Goal: Task Accomplishment & Management: Complete application form

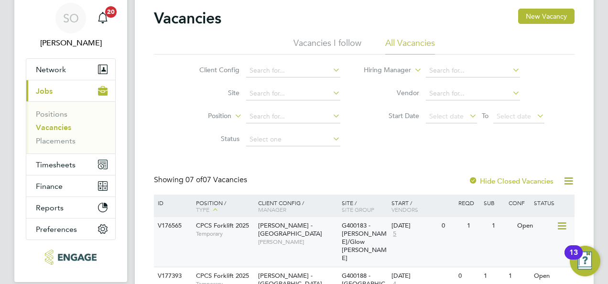
scroll to position [48, 0]
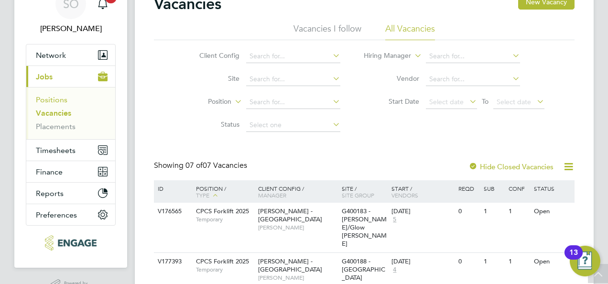
click at [51, 99] on link "Positions" at bounding box center [52, 99] width 32 height 9
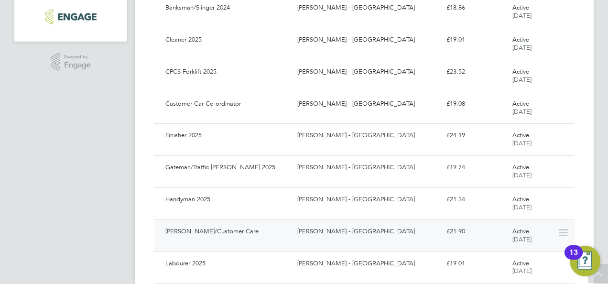
scroll to position [274, 0]
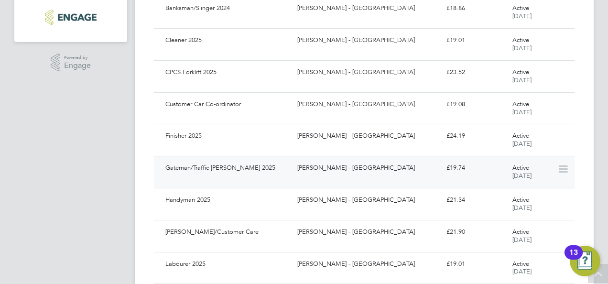
click at [231, 167] on div "Gateman/Traffic [PERSON_NAME] 2025" at bounding box center [228, 168] width 132 height 16
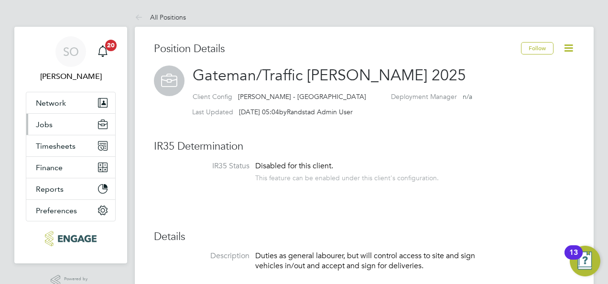
click at [50, 126] on span "Jobs" at bounding box center [44, 124] width 17 height 9
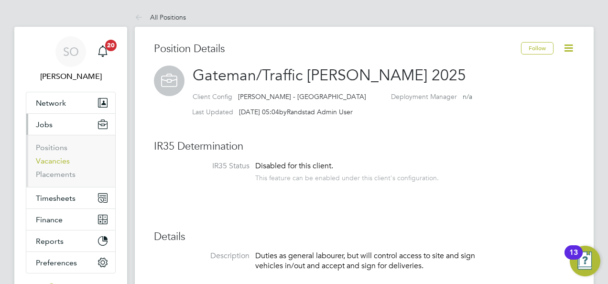
click at [62, 165] on link "Vacancies" at bounding box center [53, 160] width 34 height 9
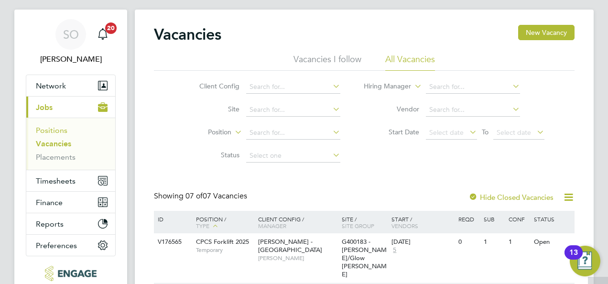
scroll to position [17, 0]
click at [59, 126] on link "Positions" at bounding box center [52, 130] width 32 height 9
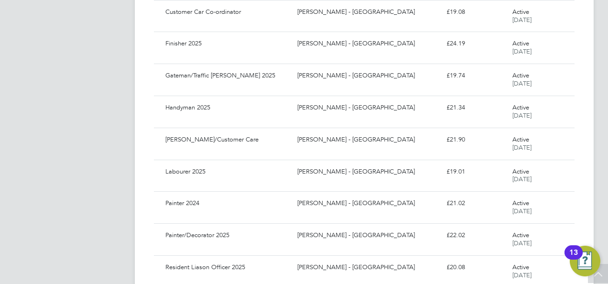
scroll to position [321, 0]
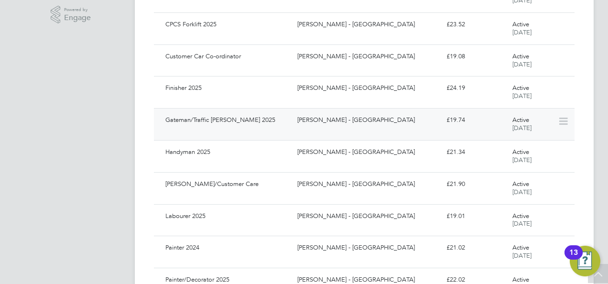
click at [237, 122] on div "Gateman/Traffic Marshall 2025" at bounding box center [228, 120] width 132 height 16
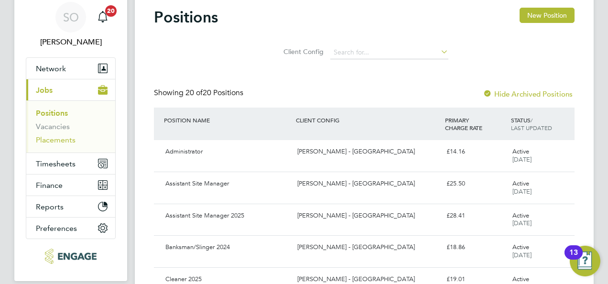
click at [62, 140] on link "Placements" at bounding box center [56, 139] width 40 height 9
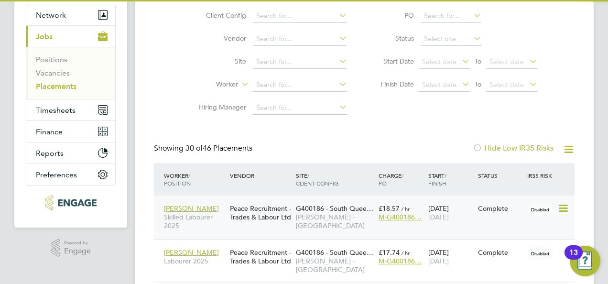
scroll to position [5, 5]
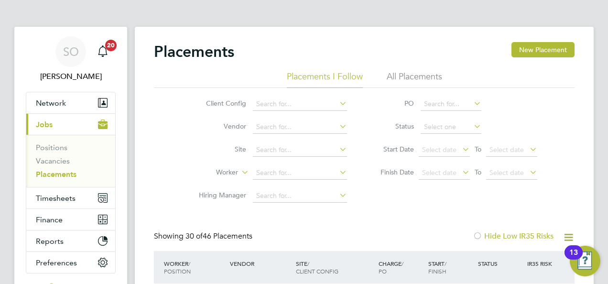
drag, startPoint x: 406, startPoint y: 74, endPoint x: 407, endPoint y: 79, distance: 5.3
click at [407, 79] on li "All Placements" at bounding box center [414, 79] width 55 height 17
click at [63, 160] on link "Vacancies" at bounding box center [53, 160] width 34 height 9
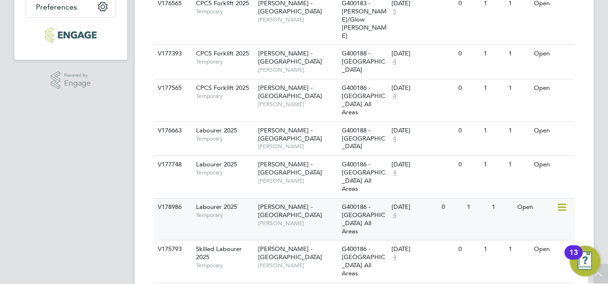
click at [213, 203] on span "Labourer 2025" at bounding box center [216, 207] width 41 height 8
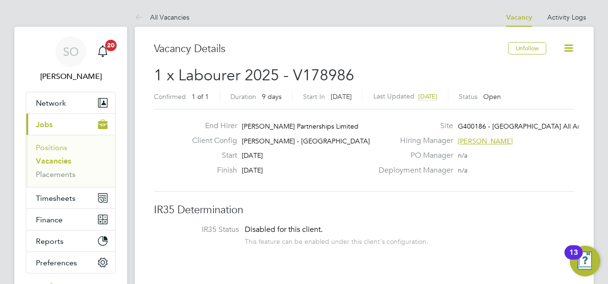
click at [58, 148] on link "Positions" at bounding box center [52, 147] width 32 height 9
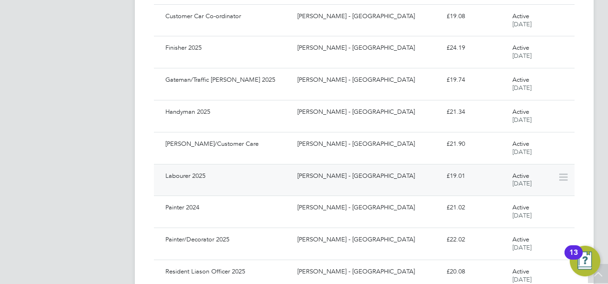
scroll to position [321, 0]
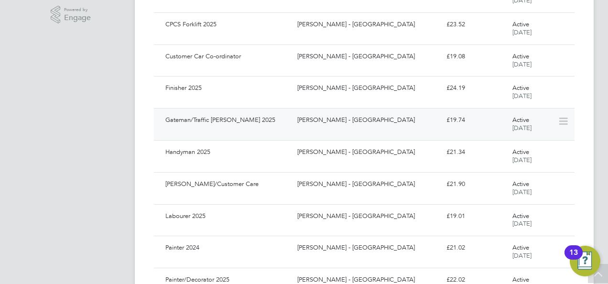
click at [197, 118] on div "Gateman/Traffic [PERSON_NAME] 2025" at bounding box center [228, 120] width 132 height 16
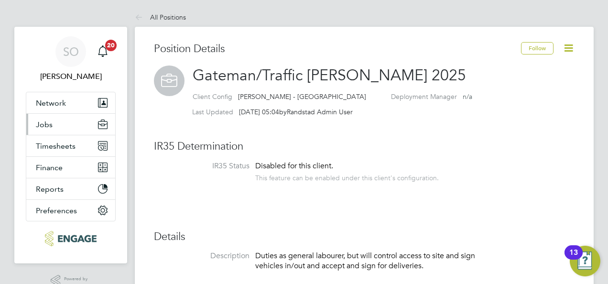
click at [55, 121] on button "Jobs" at bounding box center [70, 124] width 89 height 21
click at [55, 123] on button "Jobs" at bounding box center [70, 124] width 89 height 21
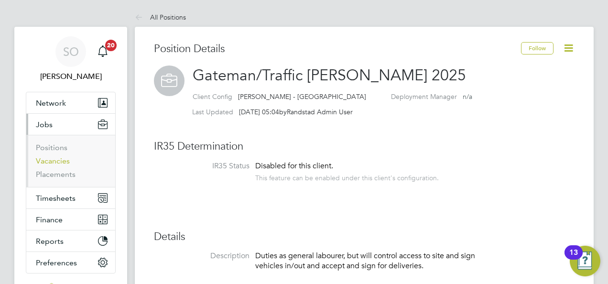
click at [60, 158] on link "Vacancies" at bounding box center [53, 160] width 34 height 9
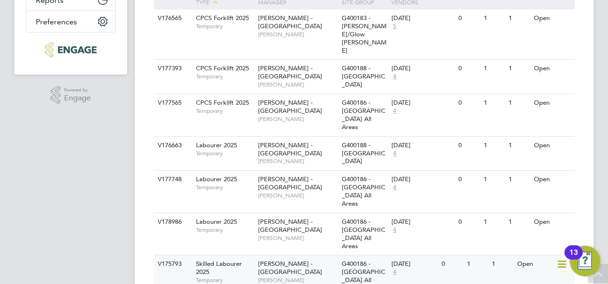
scroll to position [256, 0]
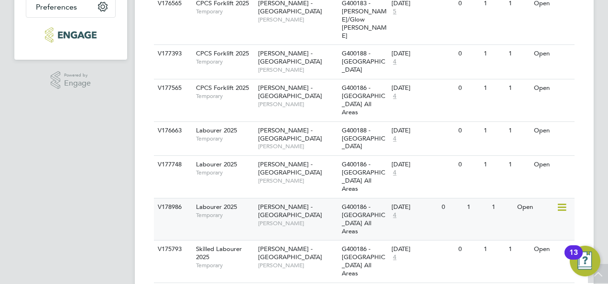
click at [565, 202] on icon at bounding box center [562, 207] width 10 height 11
click at [241, 211] on span "Temporary" at bounding box center [224, 215] width 57 height 8
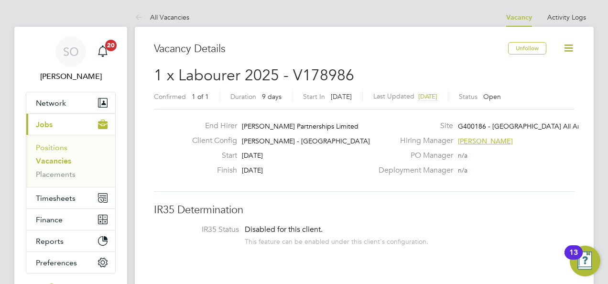
click at [56, 146] on link "Positions" at bounding box center [52, 147] width 32 height 9
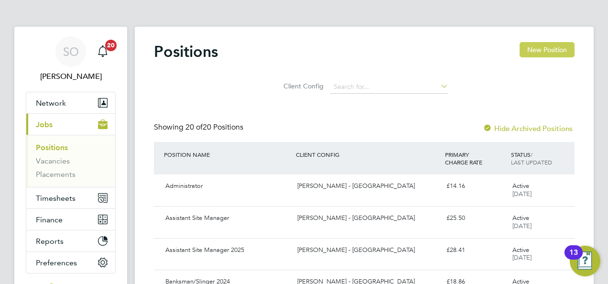
click at [561, 44] on button "New Position" at bounding box center [547, 49] width 55 height 15
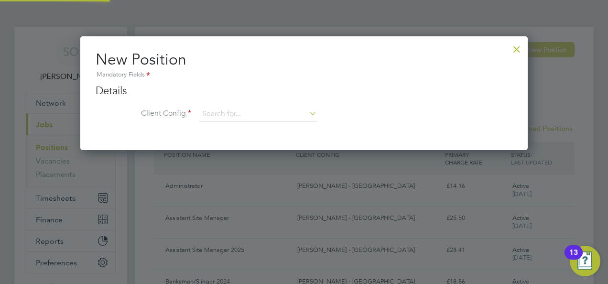
scroll to position [114, 448]
click at [244, 106] on ng-form "Details Client Config Name Description Skills / Qualifications The list will ap…" at bounding box center [304, 107] width 417 height 47
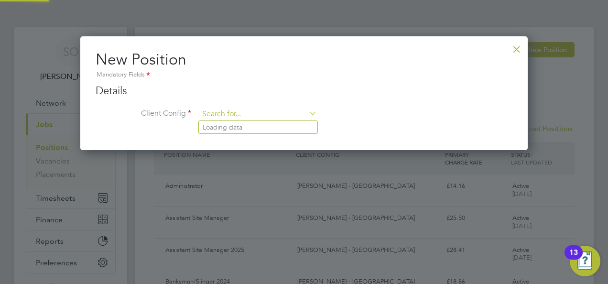
click at [253, 119] on input at bounding box center [258, 114] width 118 height 14
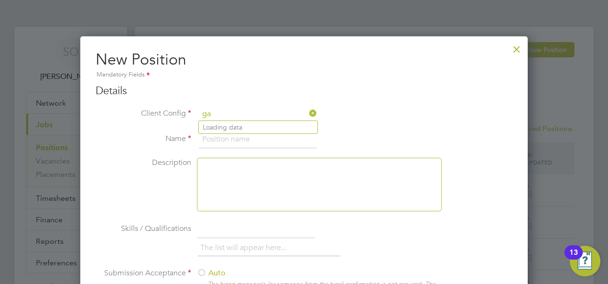
scroll to position [516, 448]
type input "gate"
click at [517, 47] on div at bounding box center [516, 46] width 17 height 17
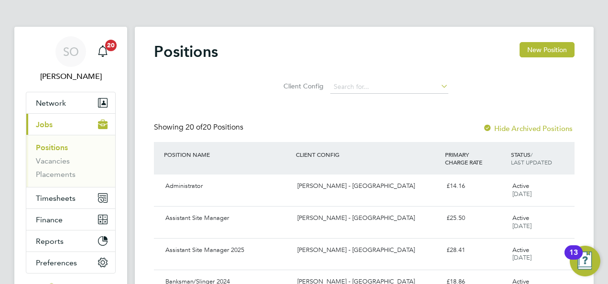
scroll to position [0, 0]
click at [53, 160] on link "Vacancies" at bounding box center [53, 160] width 34 height 9
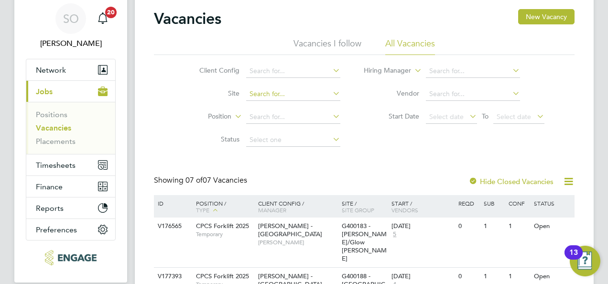
scroll to position [48, 0]
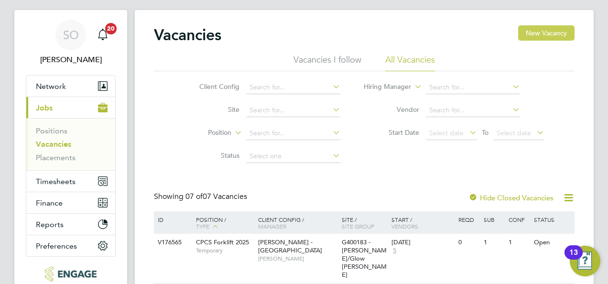
click at [545, 36] on button "New Vacancy" at bounding box center [546, 32] width 56 height 15
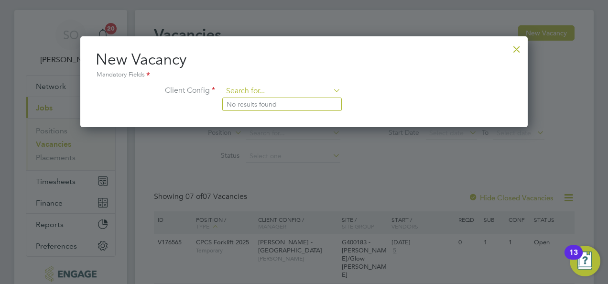
click at [223, 87] on input at bounding box center [282, 91] width 118 height 14
type input "a"
type input "gate"
click at [520, 46] on div at bounding box center [516, 46] width 17 height 17
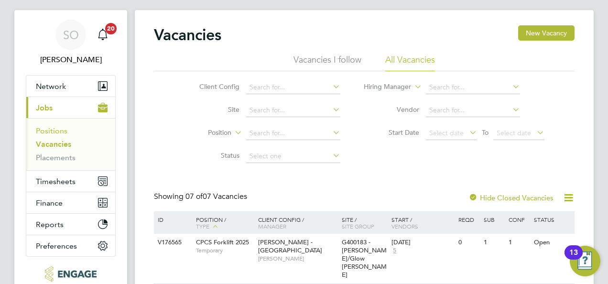
click at [48, 132] on link "Positions" at bounding box center [52, 130] width 32 height 9
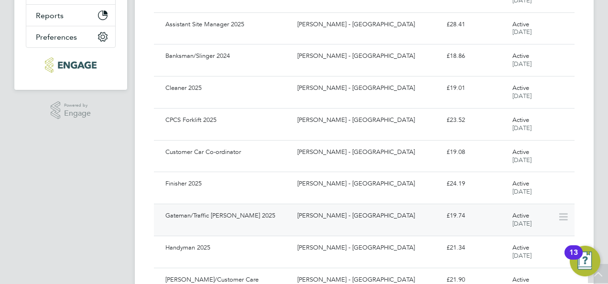
click at [266, 220] on div "Gateman/Traffic [PERSON_NAME] 2025" at bounding box center [228, 216] width 132 height 16
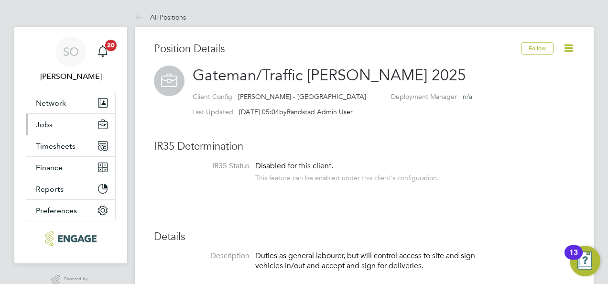
click at [53, 121] on button "Jobs" at bounding box center [70, 124] width 89 height 21
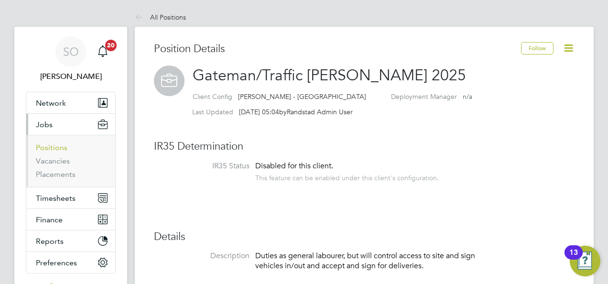
click at [54, 144] on link "Positions" at bounding box center [52, 147] width 32 height 9
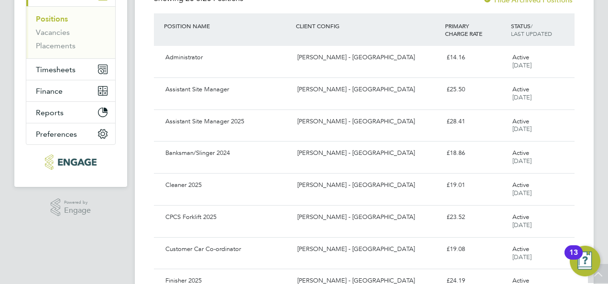
scroll to position [96, 0]
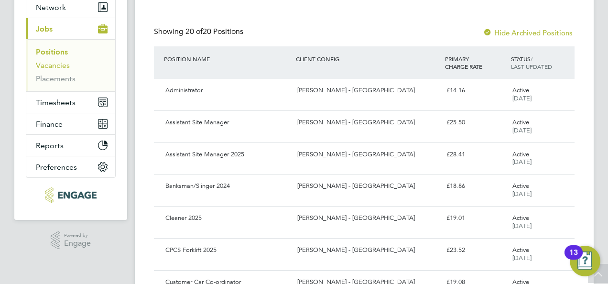
click at [54, 69] on link "Vacancies" at bounding box center [53, 65] width 34 height 9
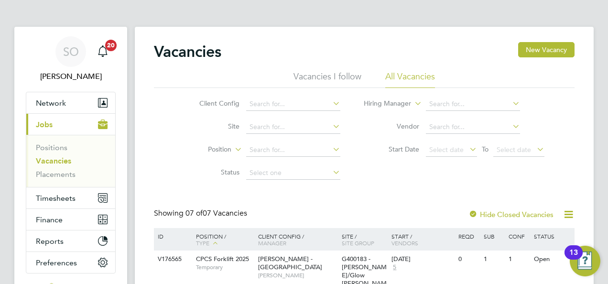
click at [313, 96] on li "Client Config" at bounding box center [263, 104] width 180 height 23
click at [324, 101] on input at bounding box center [293, 104] width 94 height 13
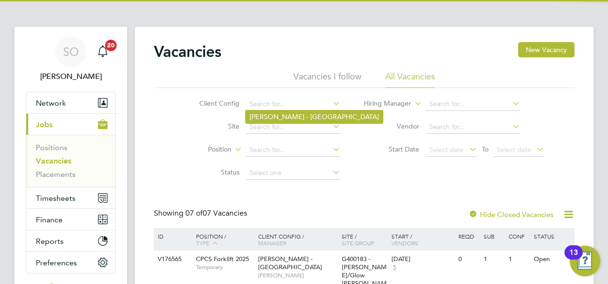
click at [336, 119] on li "[PERSON_NAME] - [GEOGRAPHIC_DATA]" at bounding box center [314, 116] width 137 height 13
type input "[PERSON_NAME] - [GEOGRAPHIC_DATA]"
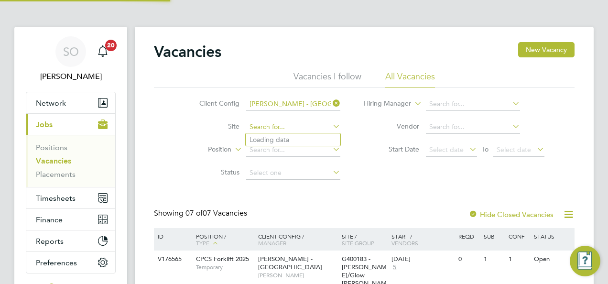
click at [322, 126] on input at bounding box center [293, 127] width 94 height 13
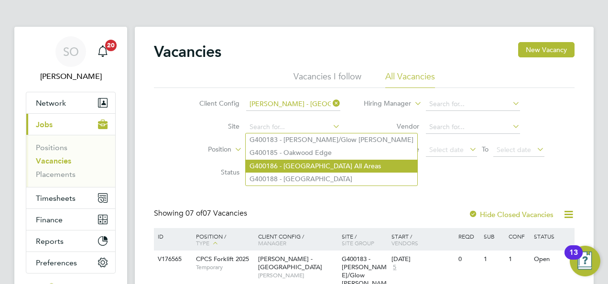
click at [342, 167] on li "G400186 - [GEOGRAPHIC_DATA] All Areas" at bounding box center [332, 166] width 172 height 13
type input "G400186 - South Queensferry All Areas"
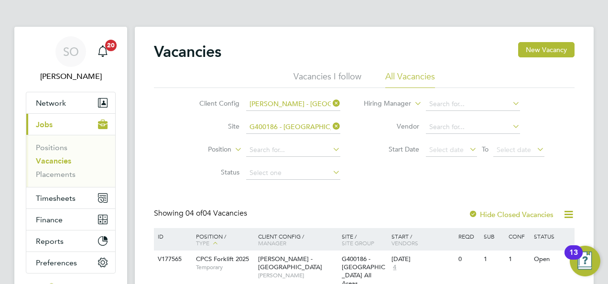
click at [332, 67] on div "Vacancies New Vacancy" at bounding box center [364, 56] width 421 height 29
click at [333, 77] on li "Vacancies I follow" at bounding box center [328, 79] width 68 height 17
click at [402, 73] on li "All Vacancies" at bounding box center [411, 79] width 50 height 17
click at [306, 147] on input at bounding box center [293, 149] width 94 height 13
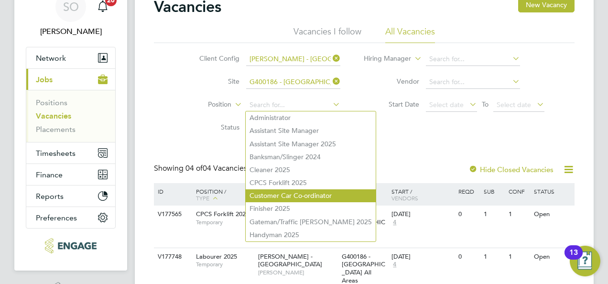
scroll to position [143, 0]
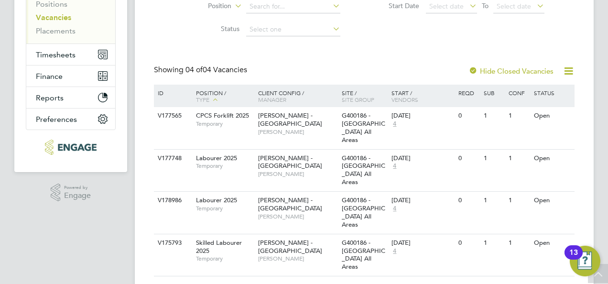
click at [289, 117] on li "Gateman/Traffic Marshall 2025" at bounding box center [311, 123] width 130 height 13
type input "Gateman/Traffic Marshall 2025"
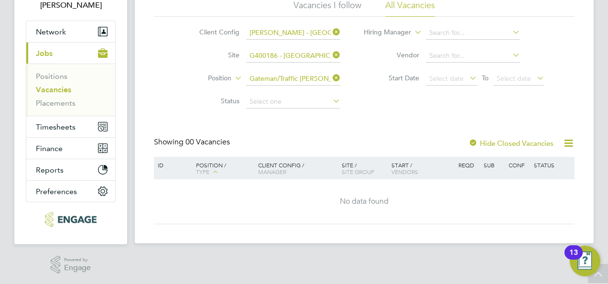
click at [331, 78] on icon at bounding box center [331, 77] width 0 height 13
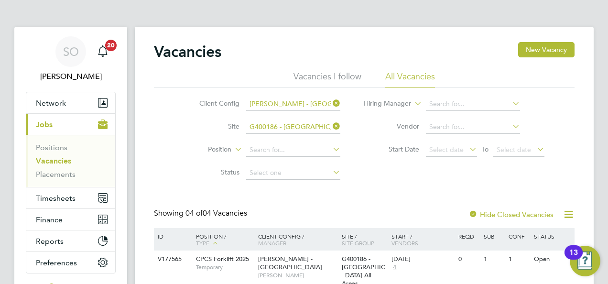
click at [331, 124] on icon at bounding box center [331, 126] width 0 height 13
click at [334, 132] on input at bounding box center [293, 127] width 94 height 13
click at [331, 127] on icon at bounding box center [331, 126] width 0 height 13
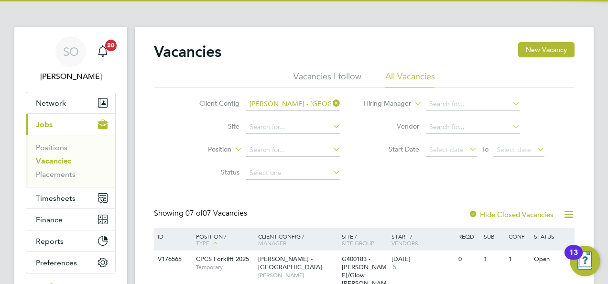
click at [324, 138] on li "Site" at bounding box center [263, 127] width 180 height 23
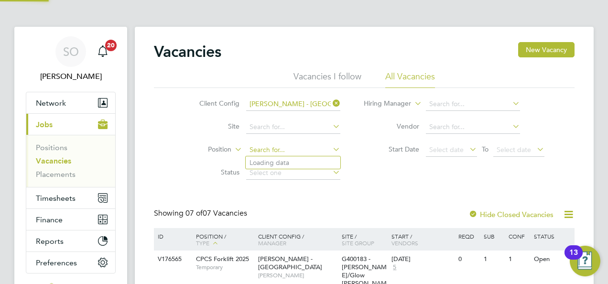
click at [322, 145] on input at bounding box center [293, 149] width 94 height 13
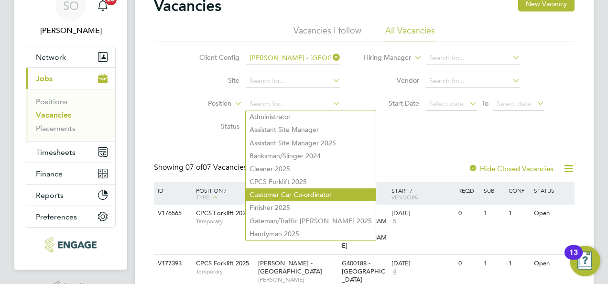
scroll to position [48, 0]
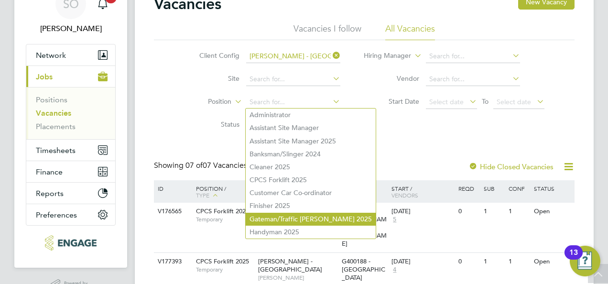
click at [330, 220] on li "Gateman/Traffic [PERSON_NAME] 2025" at bounding box center [311, 219] width 130 height 13
type input "Gateman/Traffic [PERSON_NAME] 2025"
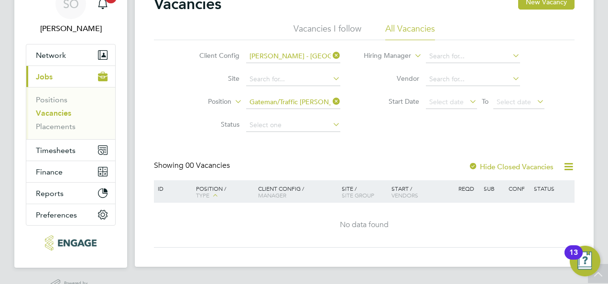
click at [331, 103] on icon at bounding box center [331, 101] width 0 height 13
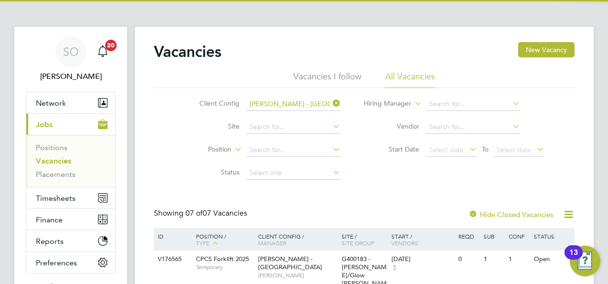
click at [331, 103] on icon at bounding box center [331, 103] width 0 height 13
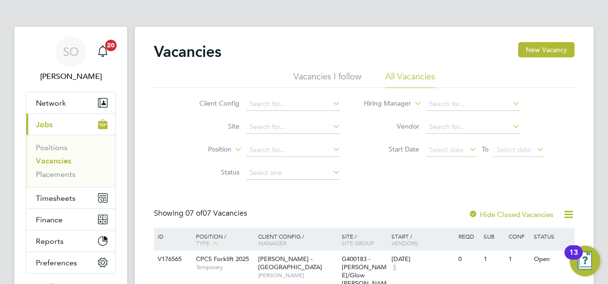
click at [315, 77] on li "Vacancies I follow" at bounding box center [328, 79] width 68 height 17
click at [408, 68] on div "Vacancies New Vacancy" at bounding box center [364, 56] width 421 height 29
click at [408, 70] on div "Vacancies New Vacancy" at bounding box center [364, 56] width 421 height 29
click at [414, 79] on li "All Vacancies" at bounding box center [411, 79] width 50 height 17
click at [549, 46] on button "New Vacancy" at bounding box center [546, 49] width 56 height 15
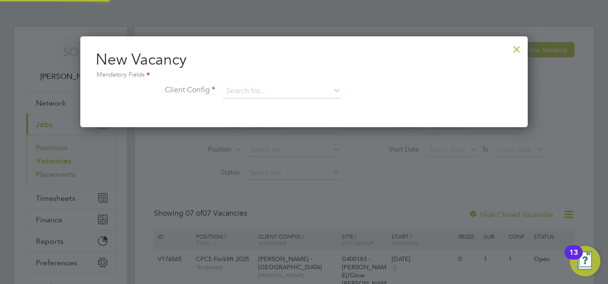
scroll to position [90, 448]
click at [261, 95] on input at bounding box center [282, 91] width 118 height 14
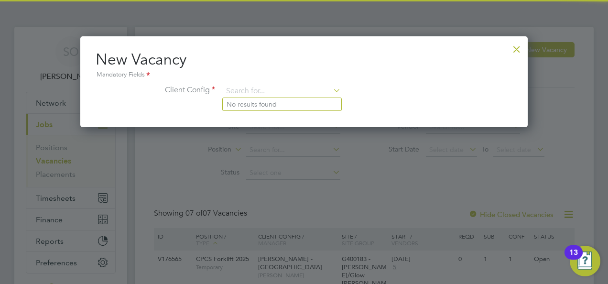
click at [331, 95] on icon at bounding box center [331, 90] width 0 height 13
click at [298, 88] on input at bounding box center [282, 91] width 118 height 14
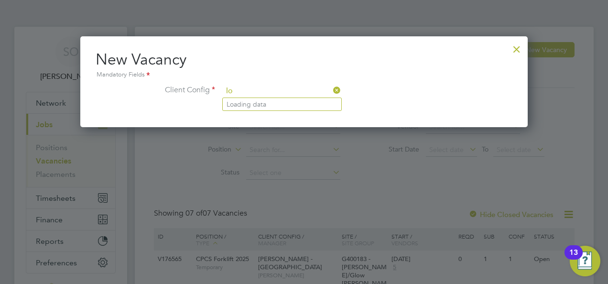
type input "l"
type input "g"
type input "lab"
click at [331, 88] on icon at bounding box center [331, 90] width 0 height 13
click at [517, 45] on div at bounding box center [516, 46] width 17 height 17
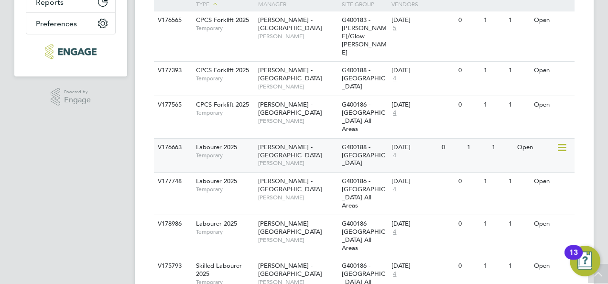
scroll to position [256, 0]
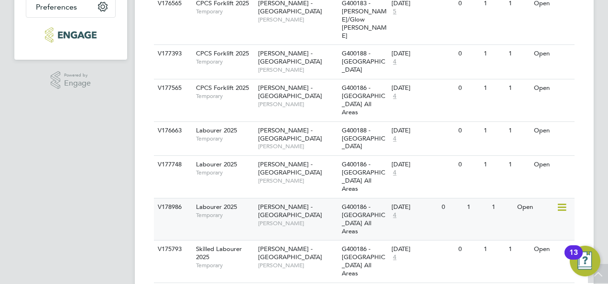
click at [222, 211] on span "Temporary" at bounding box center [224, 215] width 57 height 8
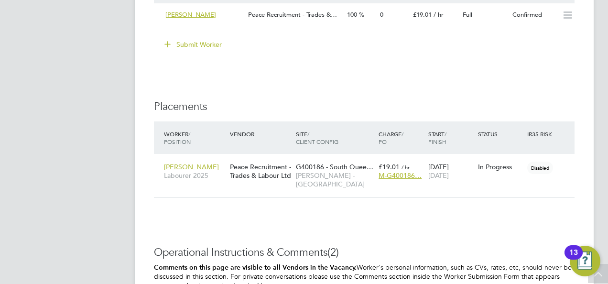
scroll to position [851, 0]
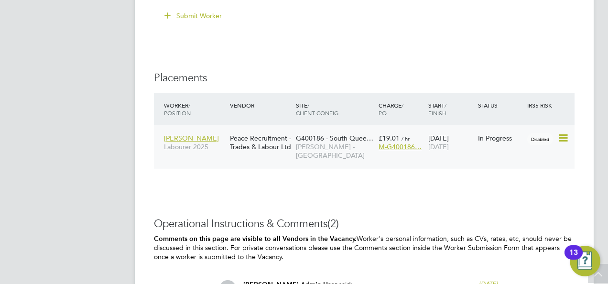
click at [563, 139] on icon at bounding box center [563, 137] width 10 height 11
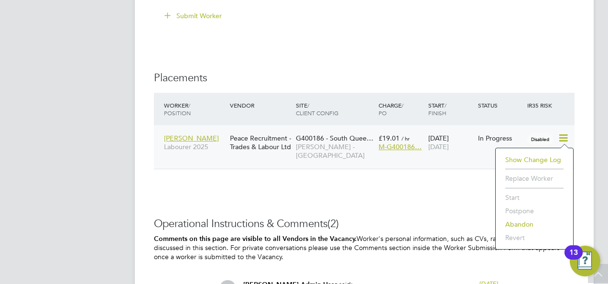
click at [563, 139] on icon at bounding box center [563, 137] width 10 height 11
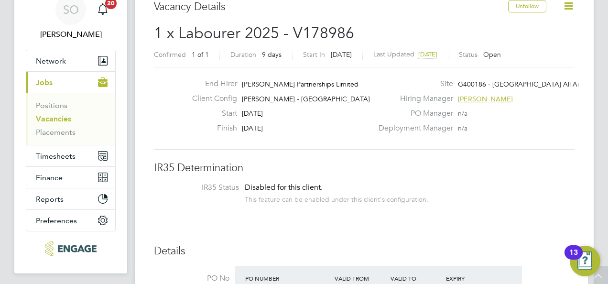
scroll to position [0, 0]
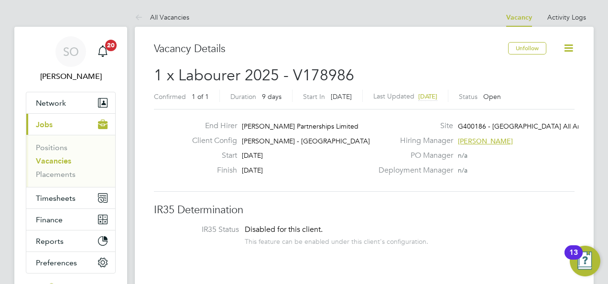
click at [59, 152] on li "Positions" at bounding box center [72, 149] width 72 height 13
click at [59, 147] on link "Positions" at bounding box center [52, 147] width 32 height 9
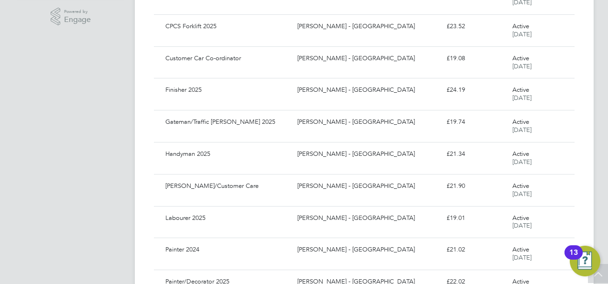
scroll to position [335, 0]
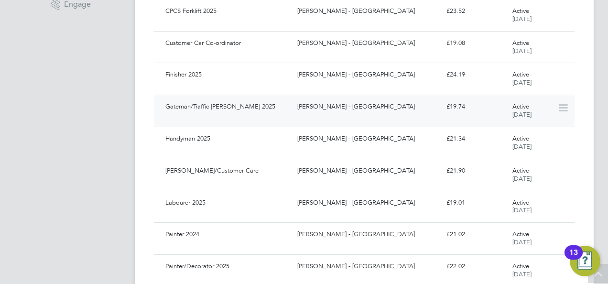
click at [570, 117] on div "Gateman/Traffic [PERSON_NAME] 2025 [PERSON_NAME] - [GEOGRAPHIC_DATA] £19.74 Act…" at bounding box center [364, 111] width 421 height 32
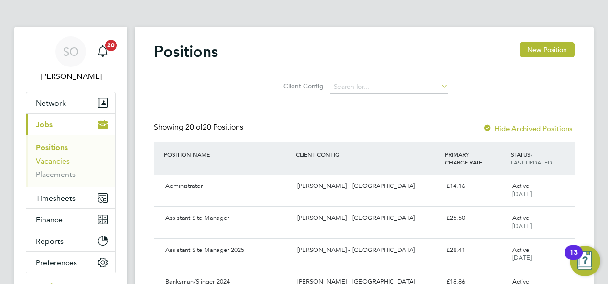
click at [63, 156] on link "Vacancies" at bounding box center [53, 160] width 34 height 9
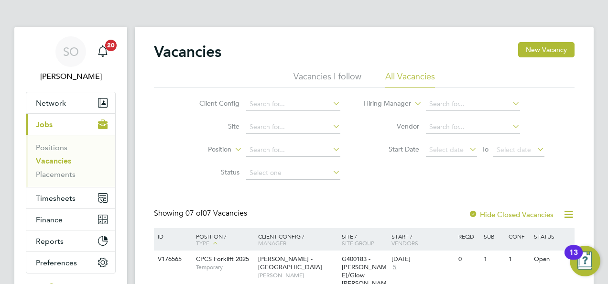
click at [573, 213] on icon at bounding box center [569, 215] width 12 height 12
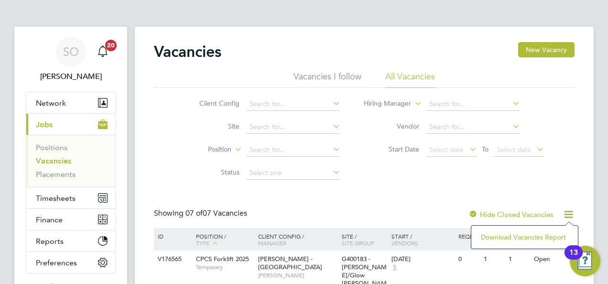
click at [572, 209] on icon at bounding box center [569, 215] width 12 height 12
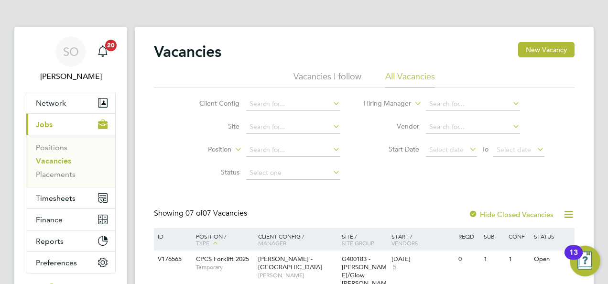
click at [336, 77] on li "Vacancies I follow" at bounding box center [328, 79] width 68 height 17
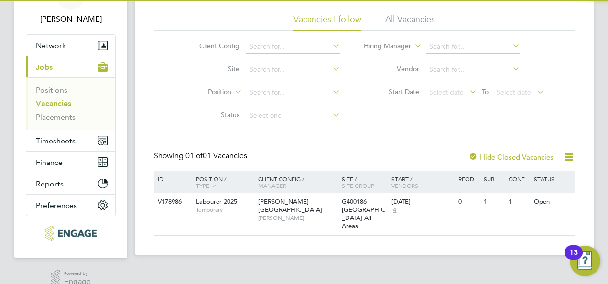
scroll to position [71, 0]
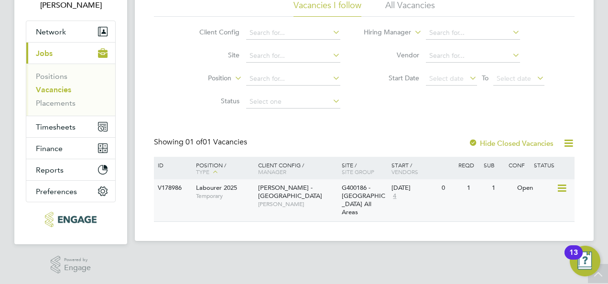
click at [222, 197] on span "Temporary" at bounding box center [224, 196] width 57 height 8
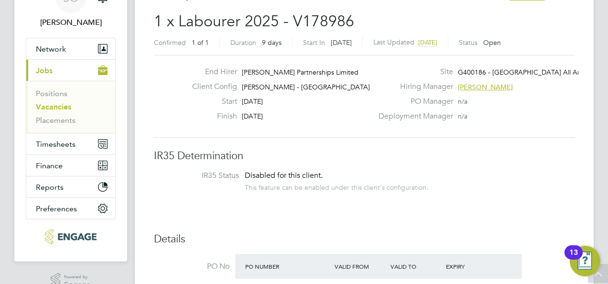
scroll to position [48, 0]
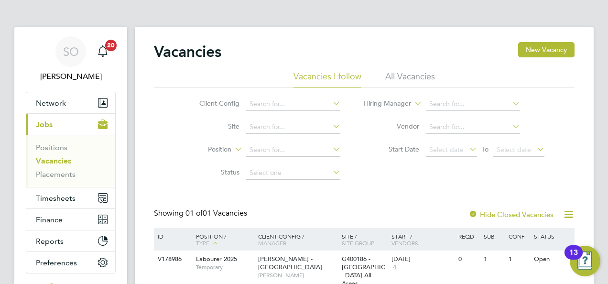
click at [420, 79] on li "All Vacancies" at bounding box center [411, 79] width 50 height 17
click at [50, 152] on li "Positions" at bounding box center [72, 149] width 72 height 13
click at [486, 215] on label "Hide Closed Vacancies" at bounding box center [511, 214] width 85 height 9
click at [516, 216] on label "Hide Closed Vacancies" at bounding box center [511, 214] width 85 height 9
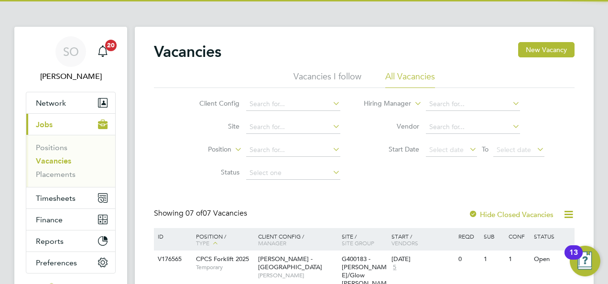
click at [556, 215] on div "Showing 07 of 07 Vacancies Hide Closed Vacancies" at bounding box center [364, 219] width 421 height 20
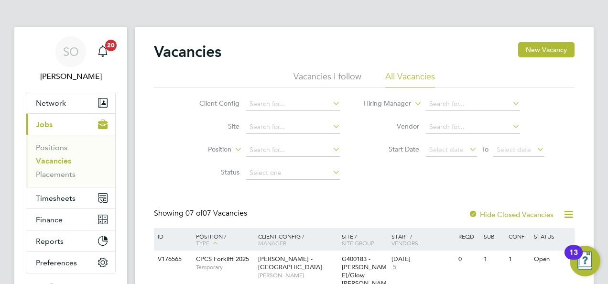
click at [563, 214] on icon at bounding box center [569, 215] width 12 height 12
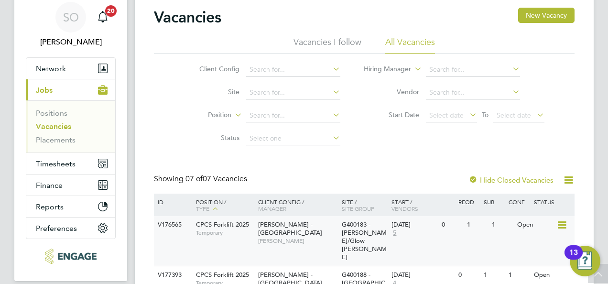
scroll to position [17, 0]
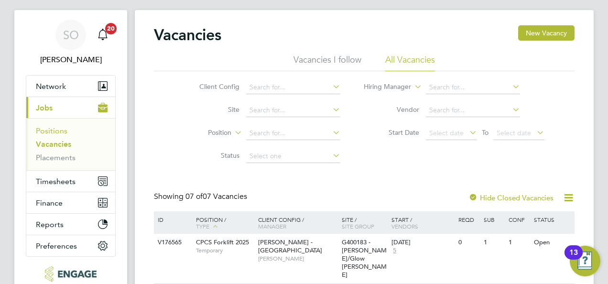
click at [49, 134] on link "Positions" at bounding box center [52, 130] width 32 height 9
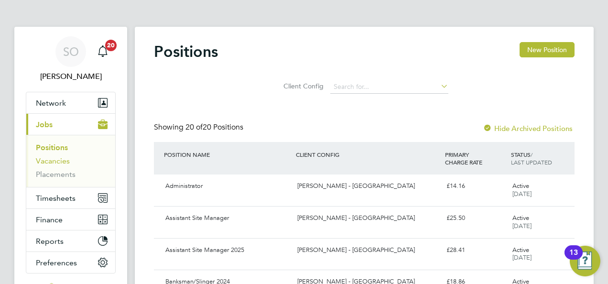
click at [58, 159] on link "Vacancies" at bounding box center [53, 160] width 34 height 9
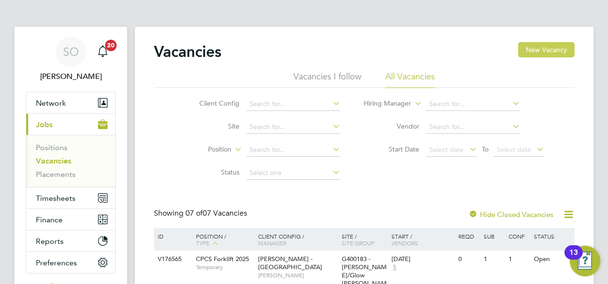
click at [552, 47] on button "New Vacancy" at bounding box center [546, 49] width 56 height 15
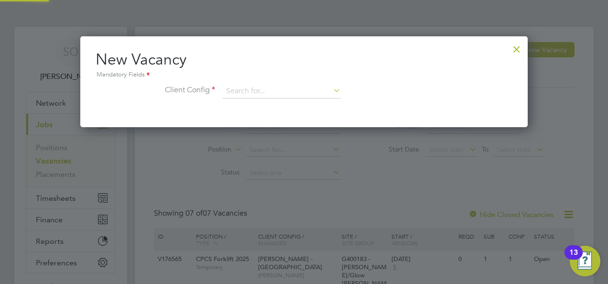
scroll to position [90, 448]
click at [297, 94] on input at bounding box center [282, 91] width 118 height 14
click at [511, 49] on div at bounding box center [516, 46] width 17 height 17
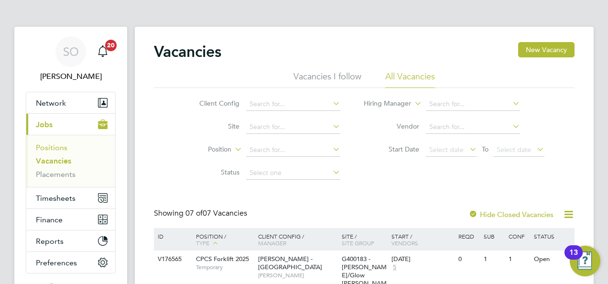
click at [52, 147] on link "Positions" at bounding box center [52, 147] width 32 height 9
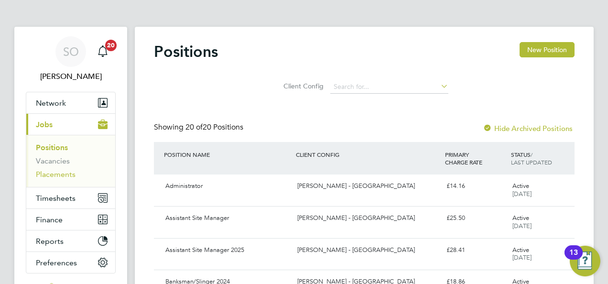
click at [51, 175] on link "Placements" at bounding box center [56, 174] width 40 height 9
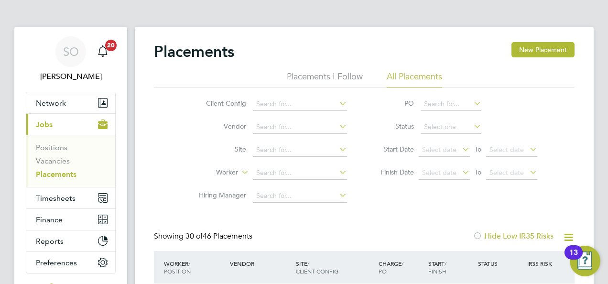
click at [408, 75] on li "All Placements" at bounding box center [414, 79] width 55 height 17
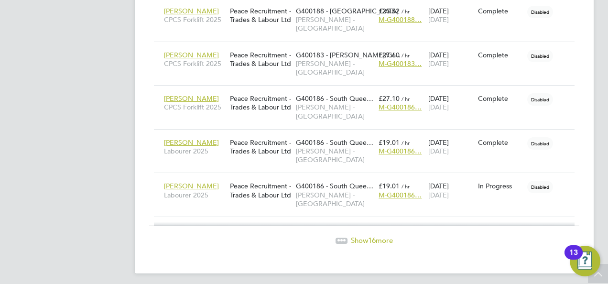
click at [359, 236] on span "Show 16 more" at bounding box center [372, 240] width 42 height 9
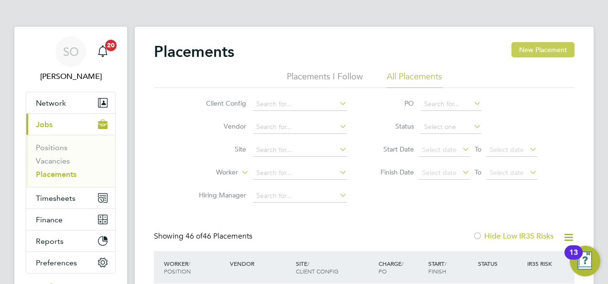
click at [529, 48] on button "New Placement" at bounding box center [543, 49] width 63 height 15
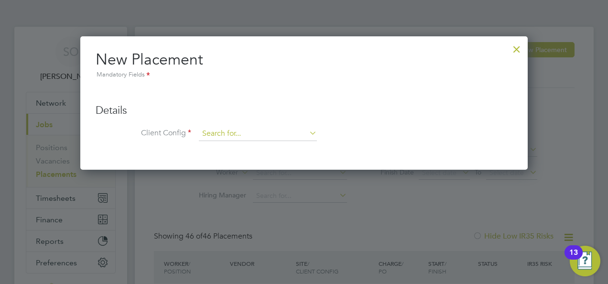
click at [238, 131] on input at bounding box center [258, 134] width 118 height 14
type input "l"
type input "ronan"
click at [308, 136] on icon at bounding box center [308, 132] width 0 height 13
click at [529, 46] on div at bounding box center [304, 142] width 608 height 284
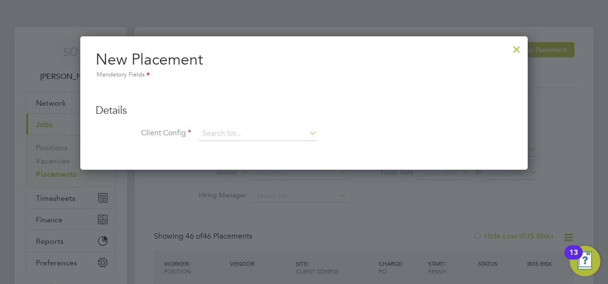
click at [520, 45] on div at bounding box center [516, 46] width 17 height 17
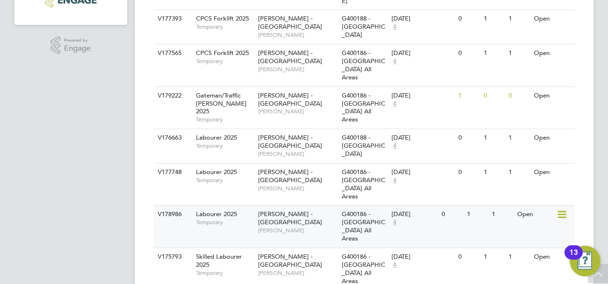
scroll to position [250, 0]
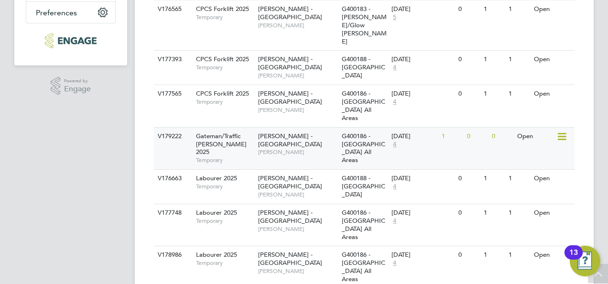
click at [264, 128] on div "[PERSON_NAME] - [GEOGRAPHIC_DATA] [PERSON_NAME]" at bounding box center [298, 144] width 84 height 33
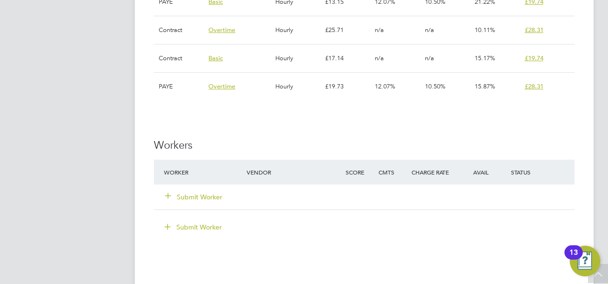
scroll to position [717, 0]
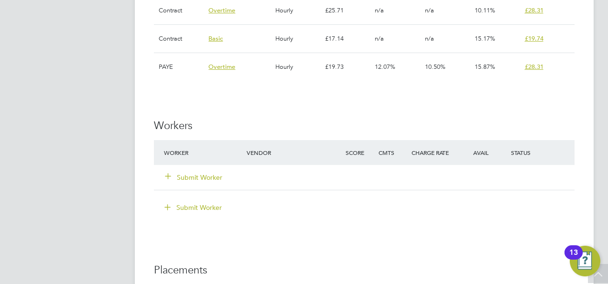
click at [205, 178] on button "Submit Worker" at bounding box center [193, 178] width 57 height 10
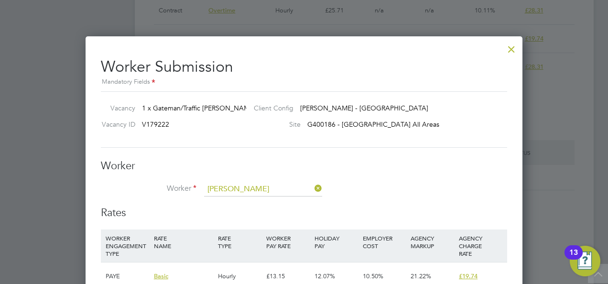
click at [253, 201] on li "[PERSON_NAME]" at bounding box center [263, 202] width 119 height 13
type input "[PERSON_NAME]"
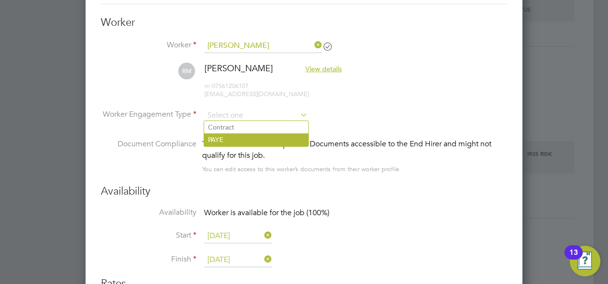
click at [274, 135] on li "PAYE" at bounding box center [256, 139] width 104 height 12
type input "PAYE"
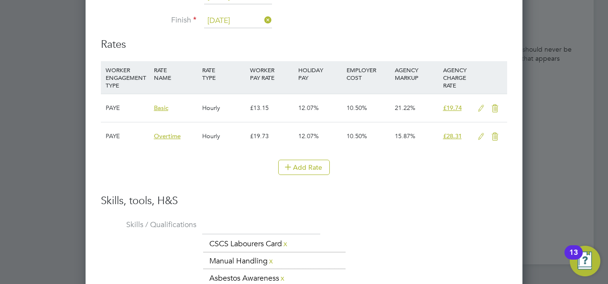
click at [373, 176] on li "Add Rate" at bounding box center [304, 172] width 407 height 25
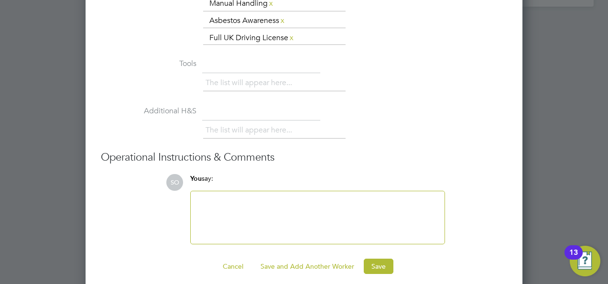
scroll to position [1363, 0]
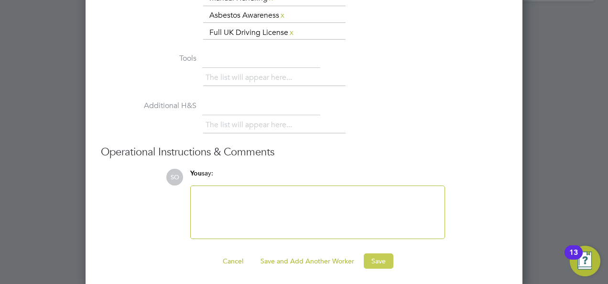
click at [374, 257] on button "Save" at bounding box center [379, 260] width 30 height 15
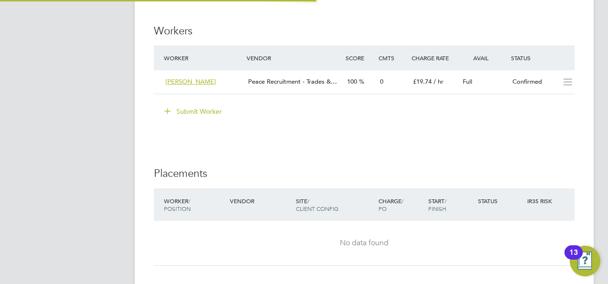
scroll to position [5, 5]
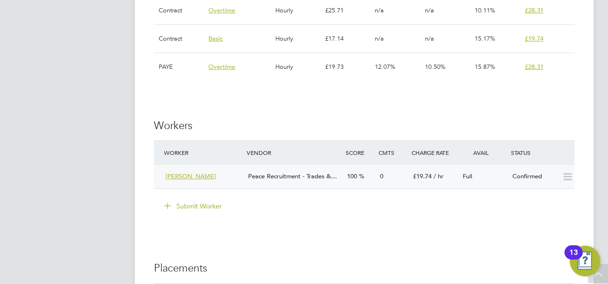
click at [565, 179] on icon at bounding box center [568, 177] width 12 height 8
click at [296, 181] on div "Peace Recruitment - Trades &…" at bounding box center [293, 177] width 99 height 16
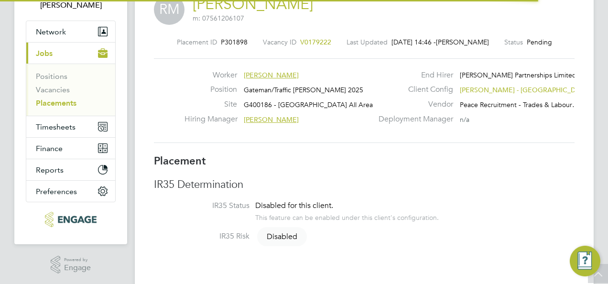
scroll to position [9, 70]
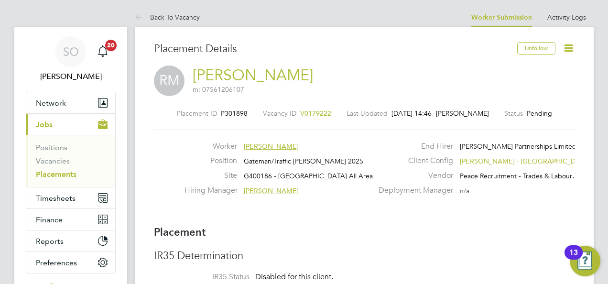
click at [567, 51] on icon at bounding box center [569, 48] width 12 height 12
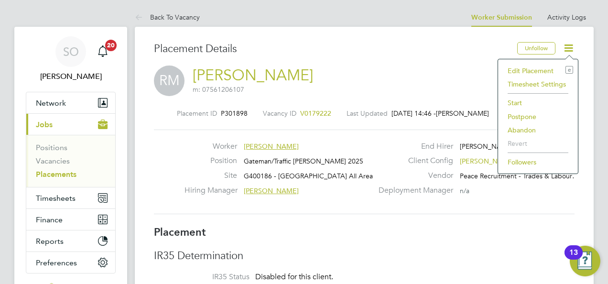
click at [522, 108] on li "Start" at bounding box center [538, 102] width 70 height 13
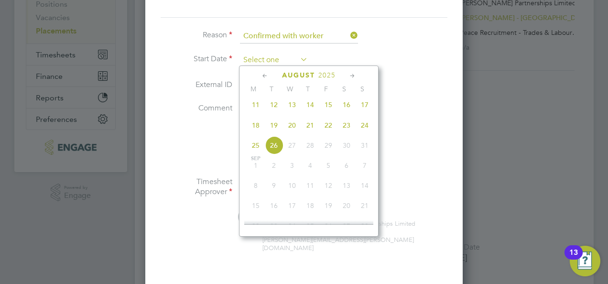
click at [260, 53] on input at bounding box center [274, 60] width 68 height 14
click at [258, 149] on span "25" at bounding box center [256, 145] width 18 height 18
type input "25 Aug 2025"
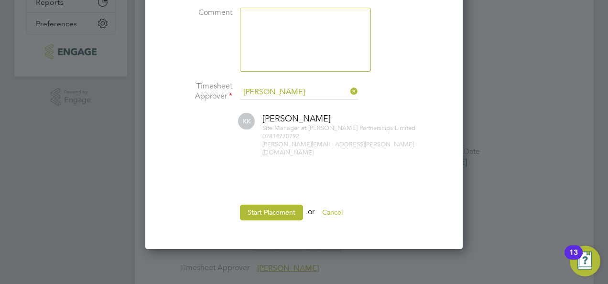
click at [283, 59] on textarea at bounding box center [305, 40] width 131 height 64
click at [267, 205] on button "Start Placement" at bounding box center [271, 212] width 63 height 15
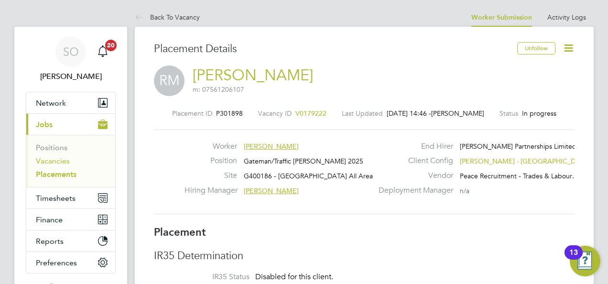
click at [52, 162] on link "Vacancies" at bounding box center [53, 160] width 34 height 9
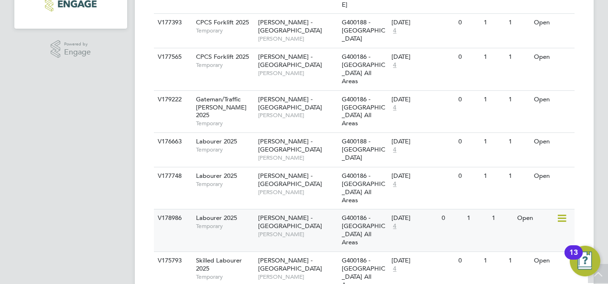
click at [200, 222] on span "Temporary" at bounding box center [224, 226] width 57 height 8
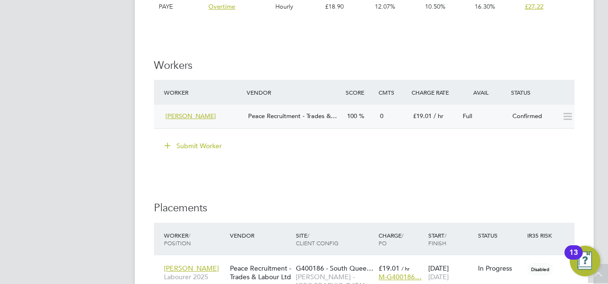
click at [222, 117] on div "[PERSON_NAME]" at bounding box center [203, 117] width 83 height 16
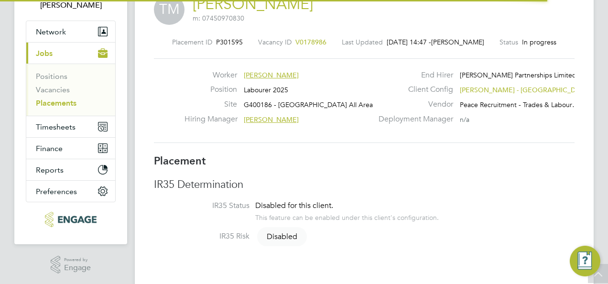
scroll to position [9, 67]
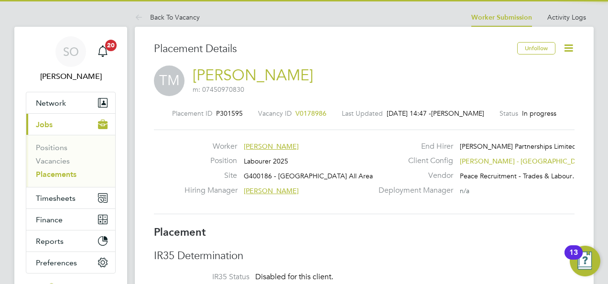
click at [569, 52] on icon at bounding box center [569, 48] width 12 height 12
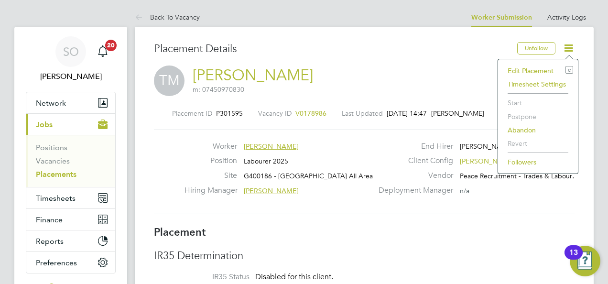
click at [529, 104] on li "Start" at bounding box center [538, 102] width 70 height 13
click at [518, 100] on li "Start" at bounding box center [538, 102] width 70 height 13
click at [370, 155] on div "Worker [PERSON_NAME]" at bounding box center [279, 149] width 188 height 15
